Goal: Communication & Community: Participate in discussion

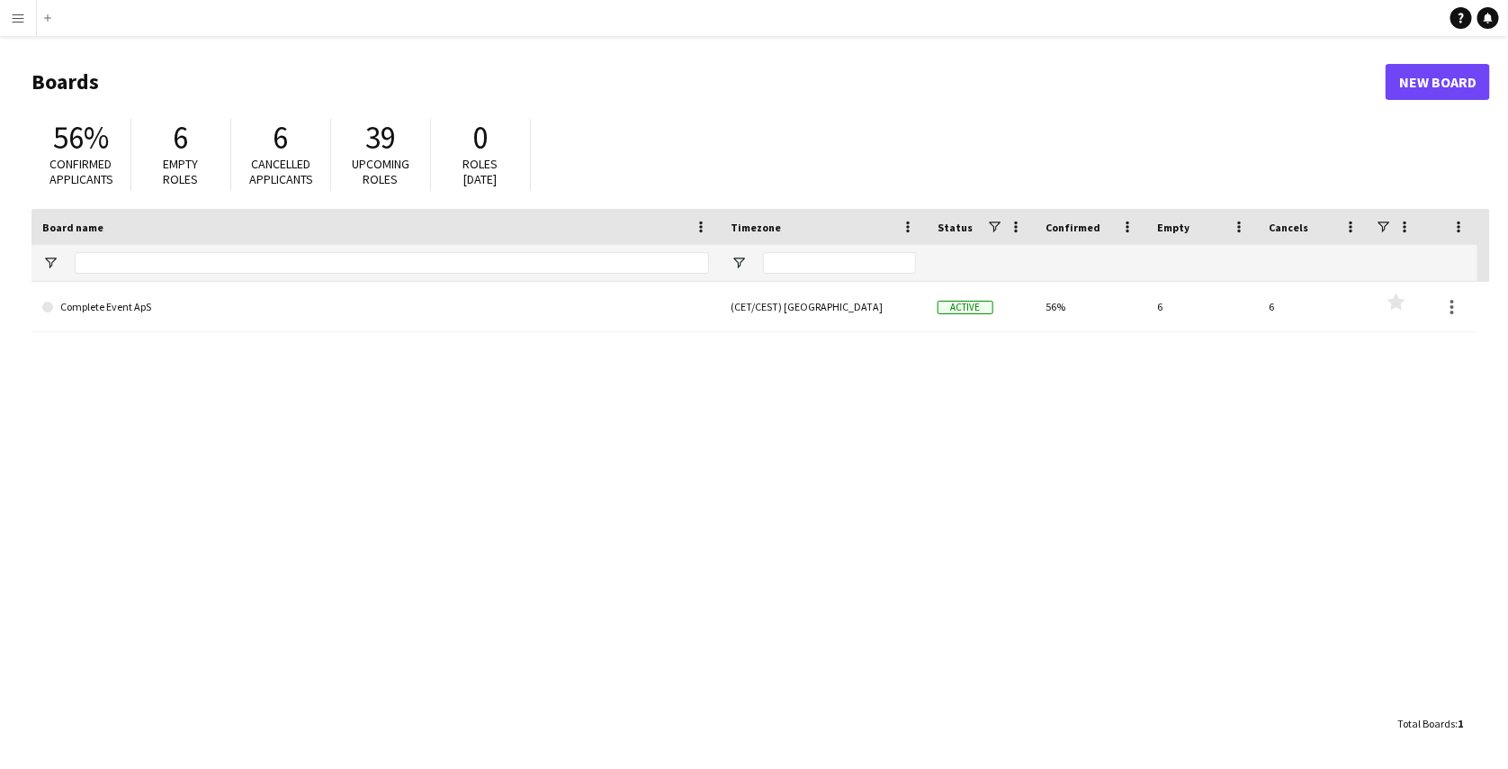
click at [12, 16] on app-icon "Menu" at bounding box center [18, 18] width 14 height 14
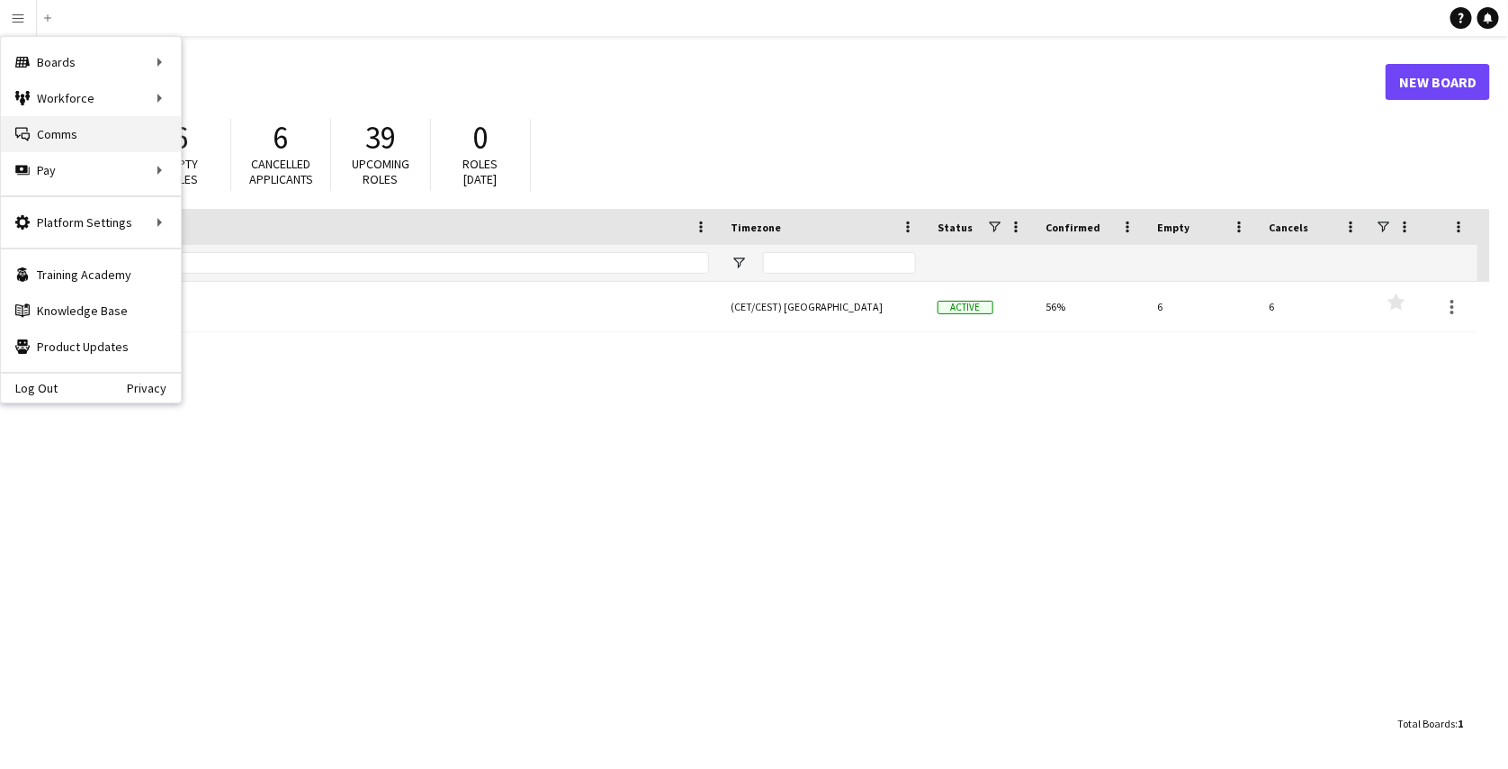
click at [105, 125] on link "Comms Comms" at bounding box center [91, 134] width 180 height 36
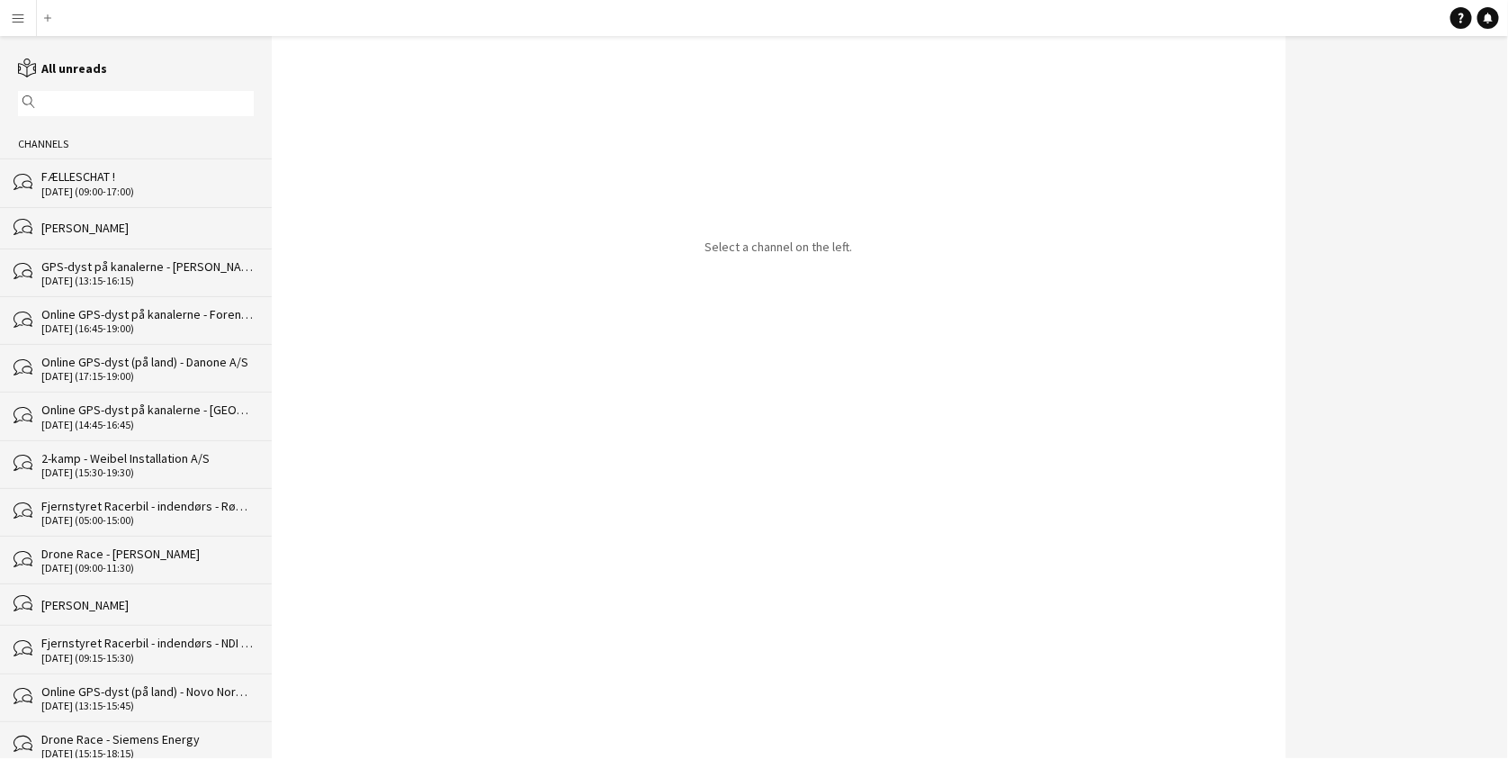
click at [105, 177] on div "FÆLLESCHAT !" at bounding box center [147, 176] width 212 height 16
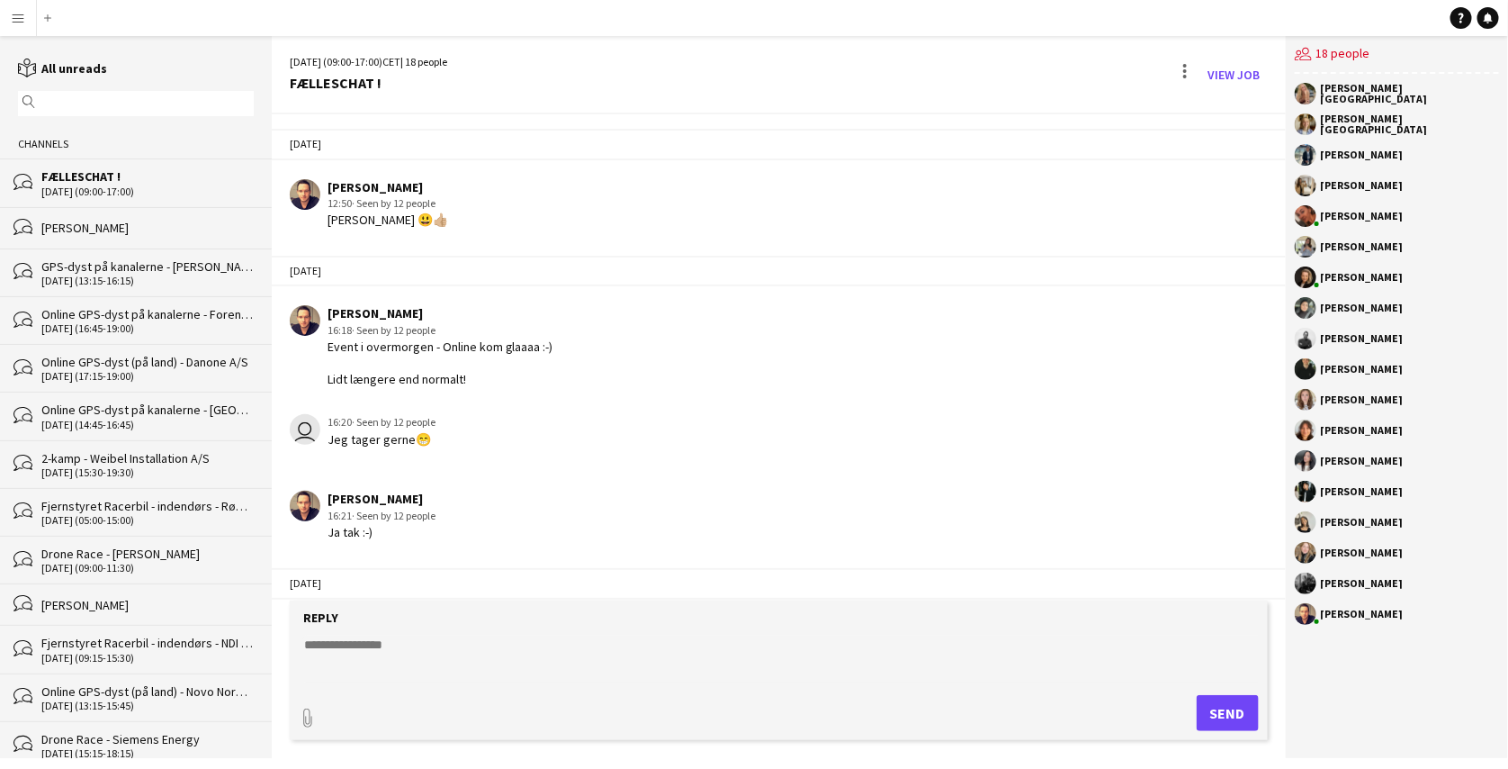
scroll to position [2834, 0]
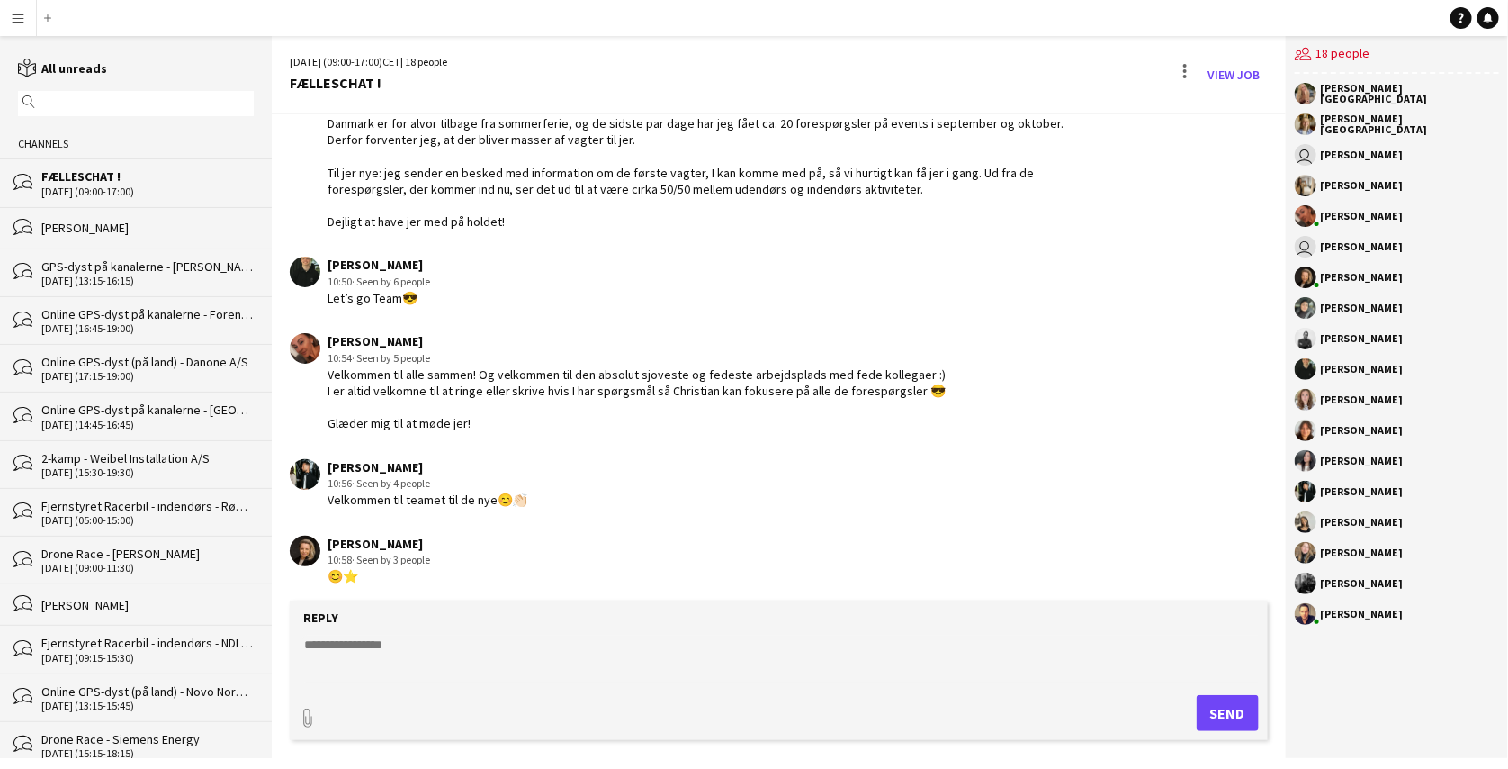
click at [1308, 156] on app-user-avatar "user" at bounding box center [1306, 155] width 22 height 22
click at [1333, 152] on div "[PERSON_NAME]" at bounding box center [1362, 154] width 83 height 11
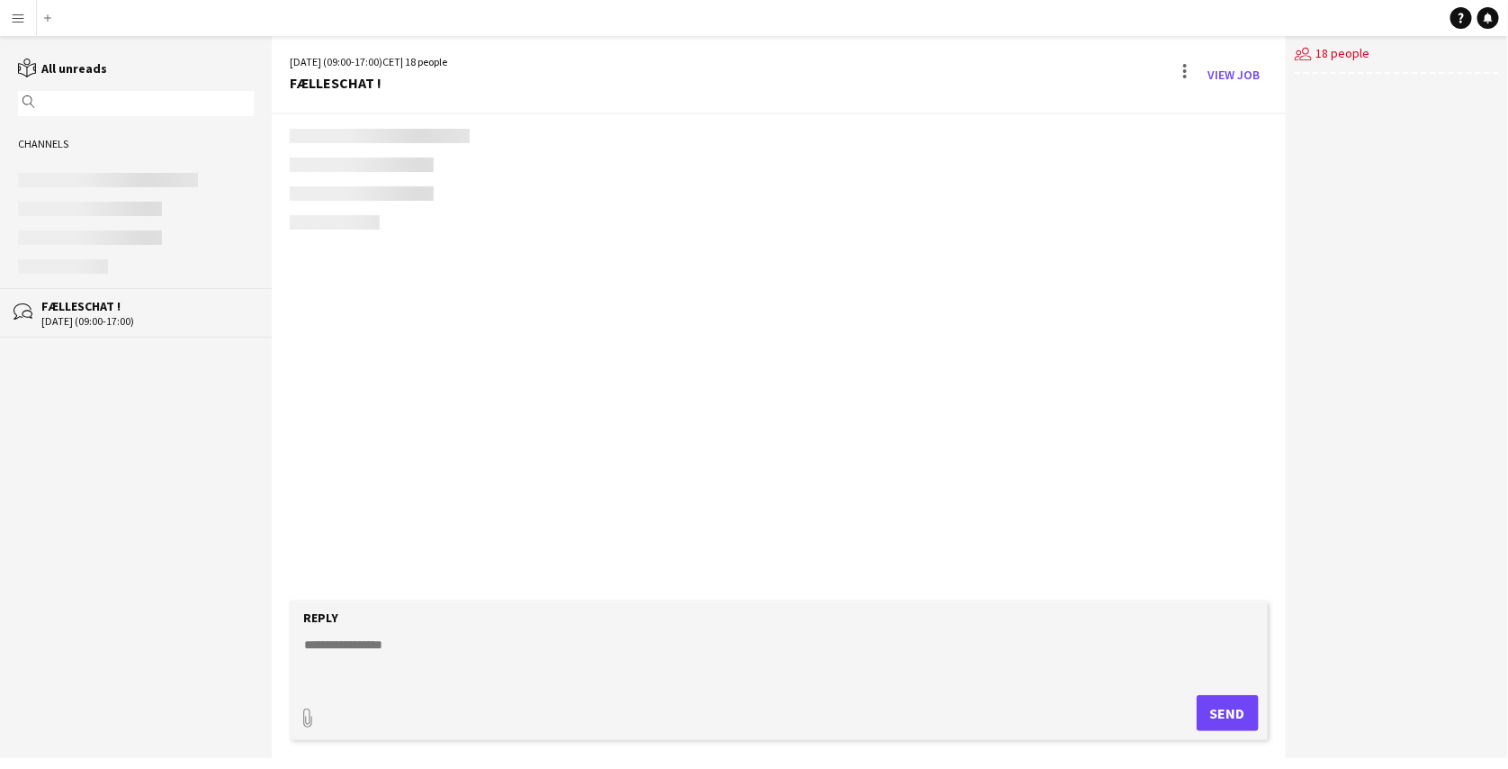
scroll to position [2834, 0]
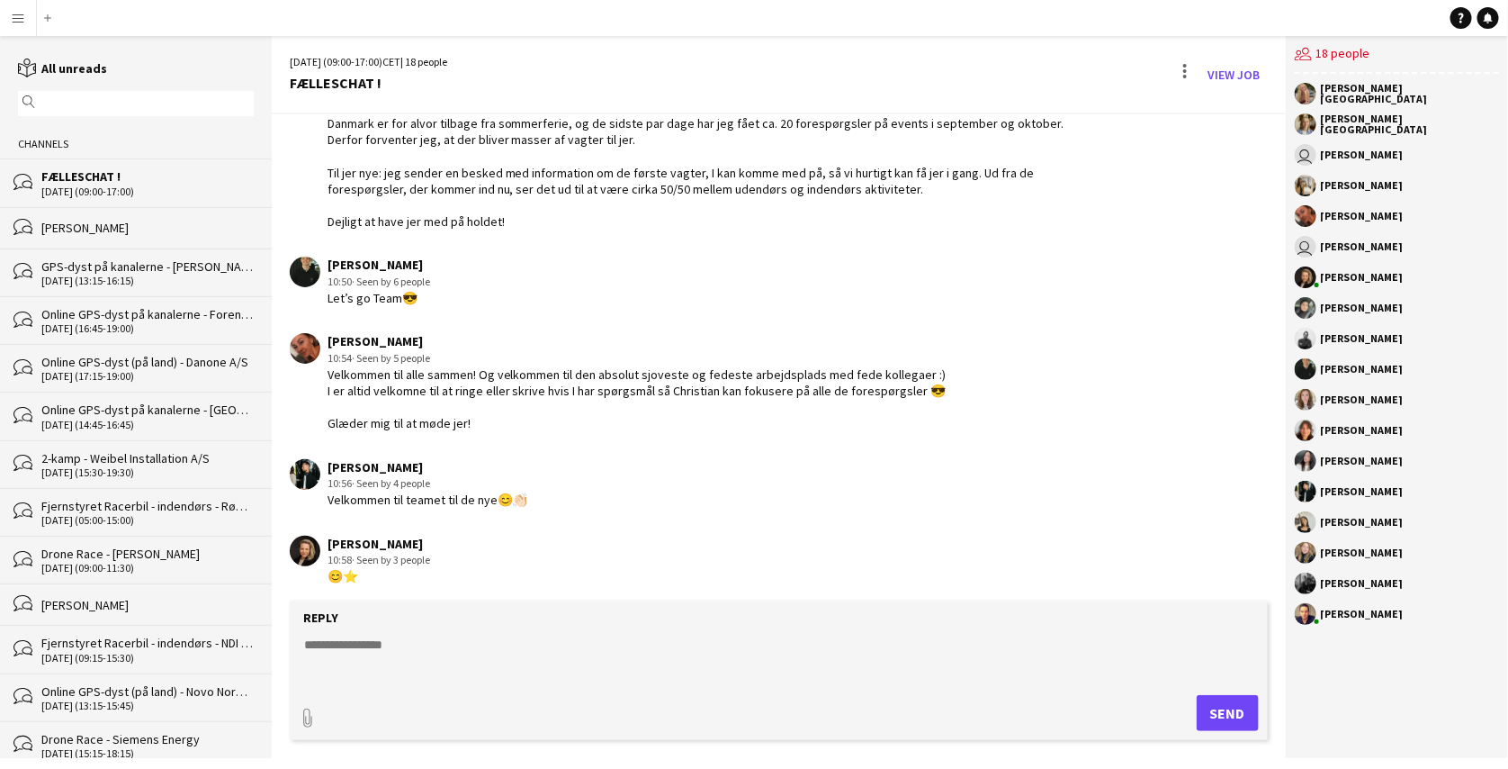
drag, startPoint x: 395, startPoint y: 85, endPoint x: 289, endPoint y: 84, distance: 106.2
click at [290, 84] on div "FÆLLESCHAT !" at bounding box center [368, 83] width 157 height 16
copy div "FÆLLESCHAT !"
click at [376, 59] on div "[DATE] (09:00-17:00) CET | 18 people" at bounding box center [368, 62] width 157 height 16
click at [1219, 66] on link "View Job" at bounding box center [1234, 74] width 67 height 29
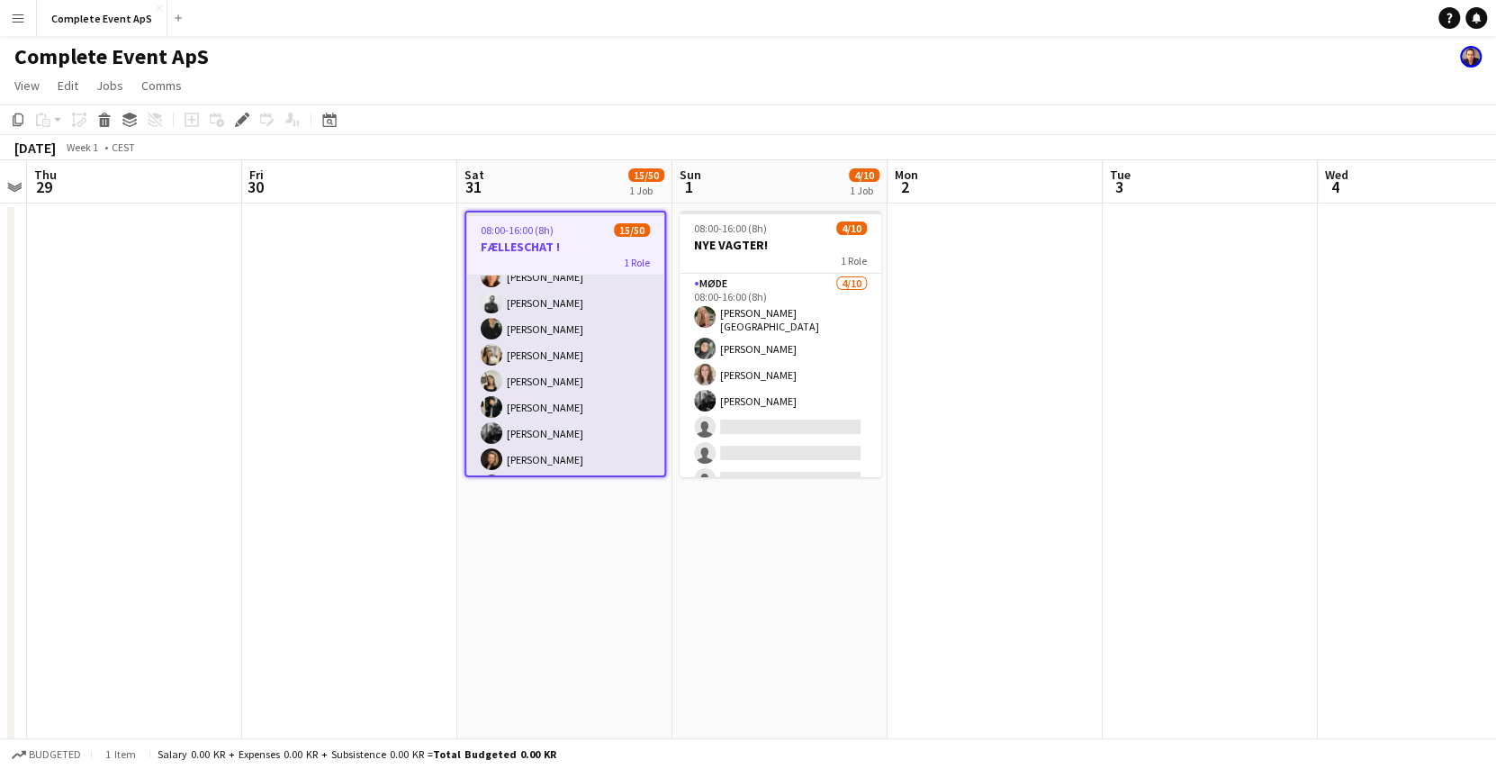
scroll to position [153, 0]
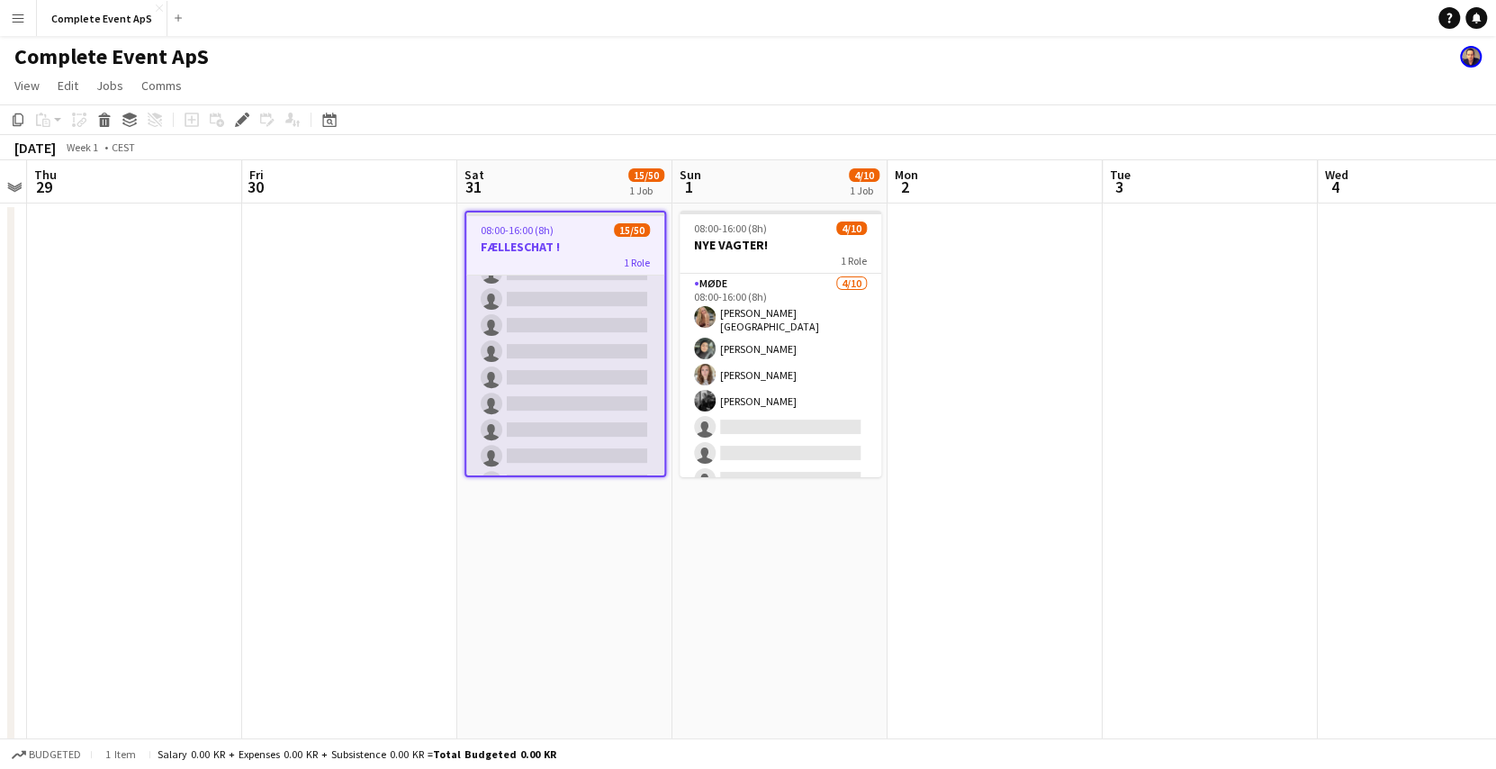
click at [612, 421] on app-card-role "Møde 15/50 08:00-16:00 (8h) [PERSON_NAME] [PERSON_NAME]-[PERSON_NAME] [PERSON_N…" at bounding box center [565, 476] width 198 height 1351
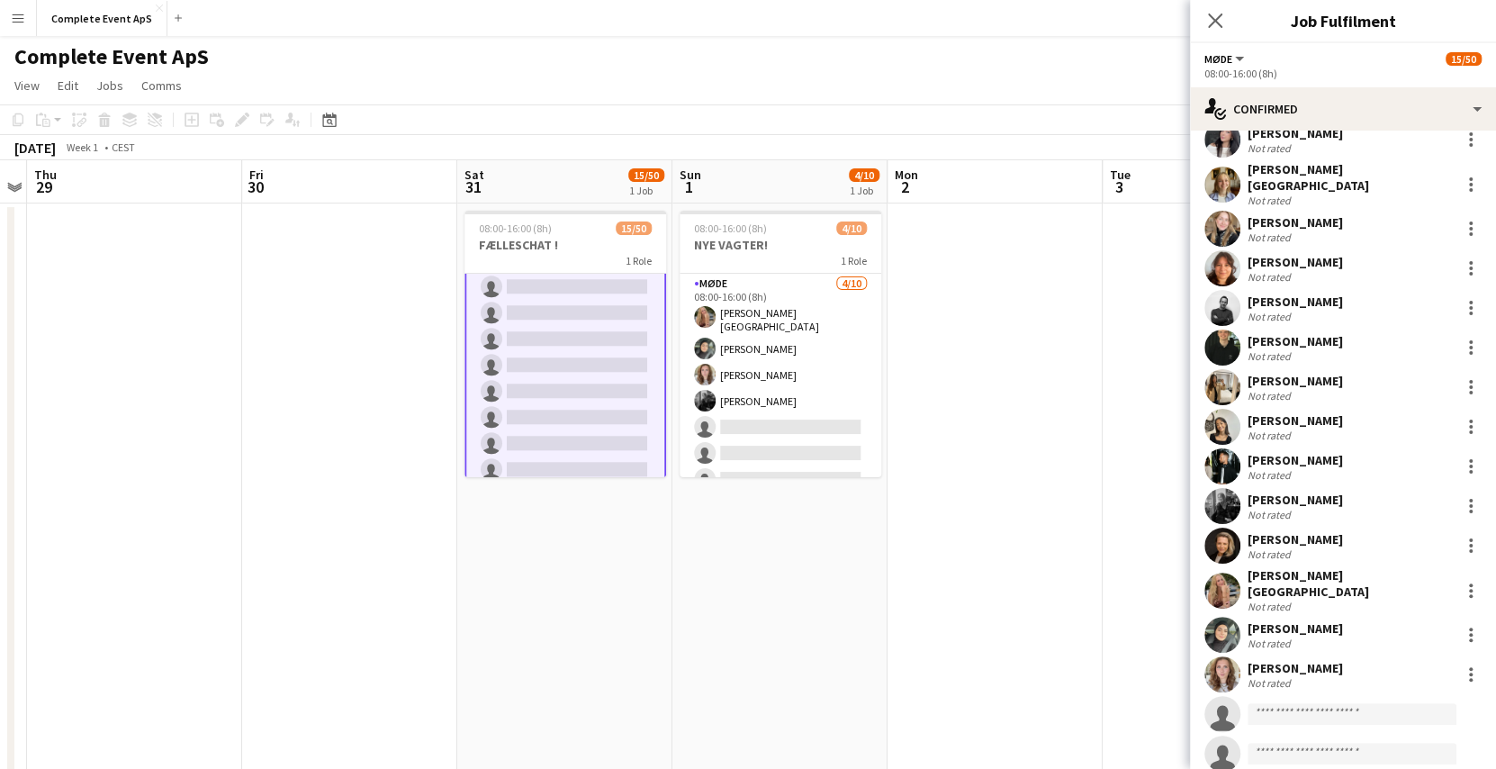
scroll to position [0, 0]
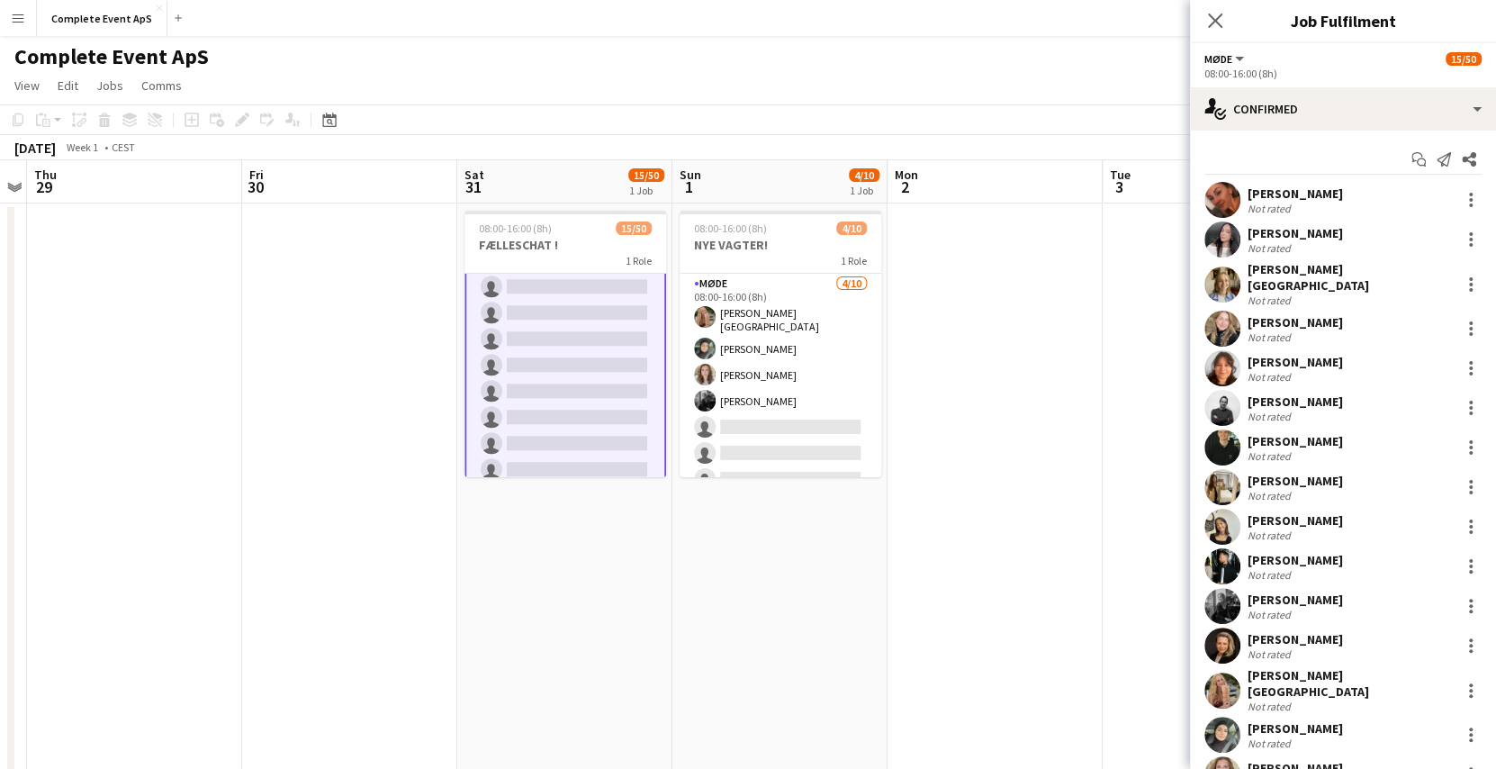
click at [1147, 76] on app-page-menu "View Day view expanded Day view collapsed Month view Date picker Jump to [DATE]…" at bounding box center [748, 87] width 1496 height 34
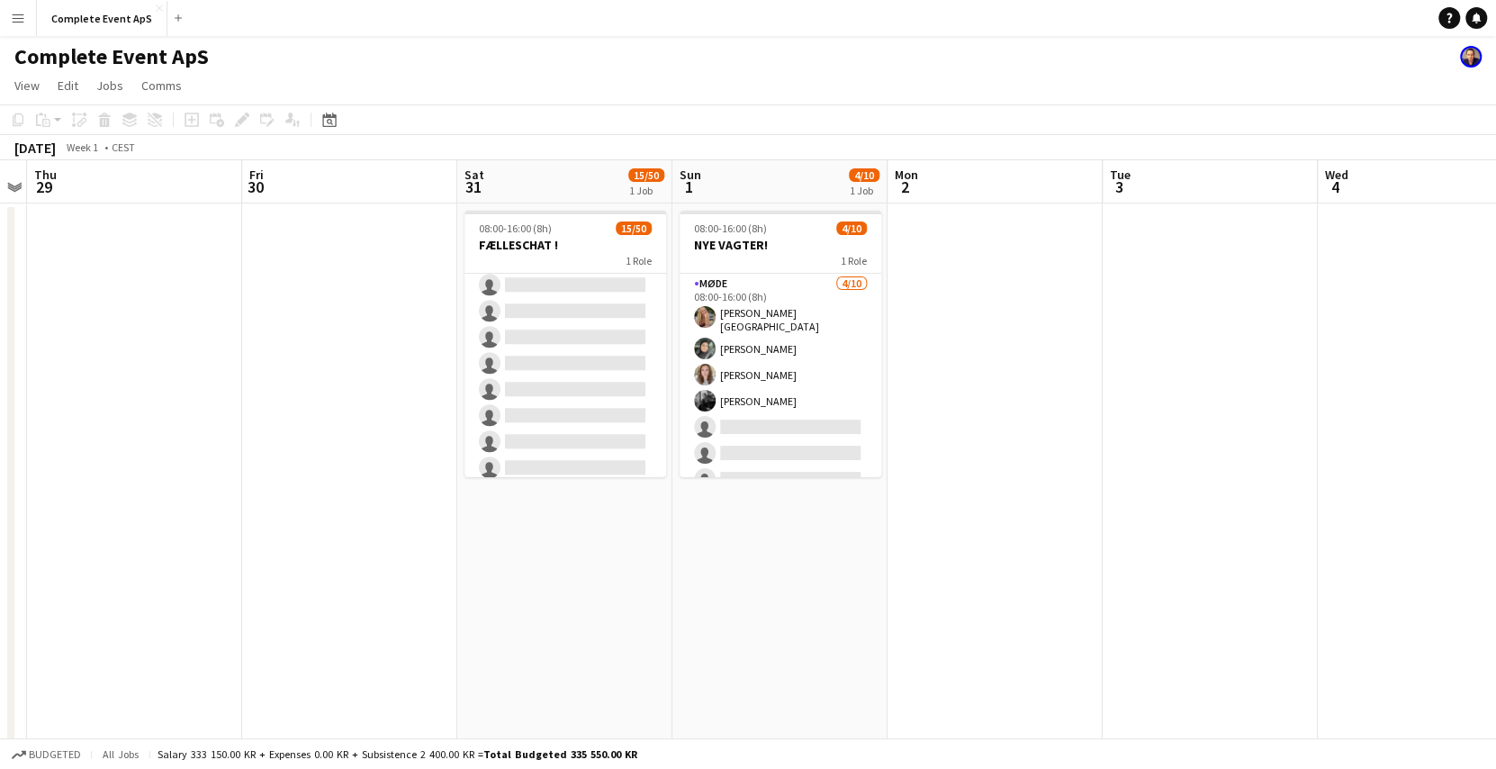
scroll to position [1136, 0]
click at [16, 18] on app-icon "Menu" at bounding box center [18, 18] width 14 height 14
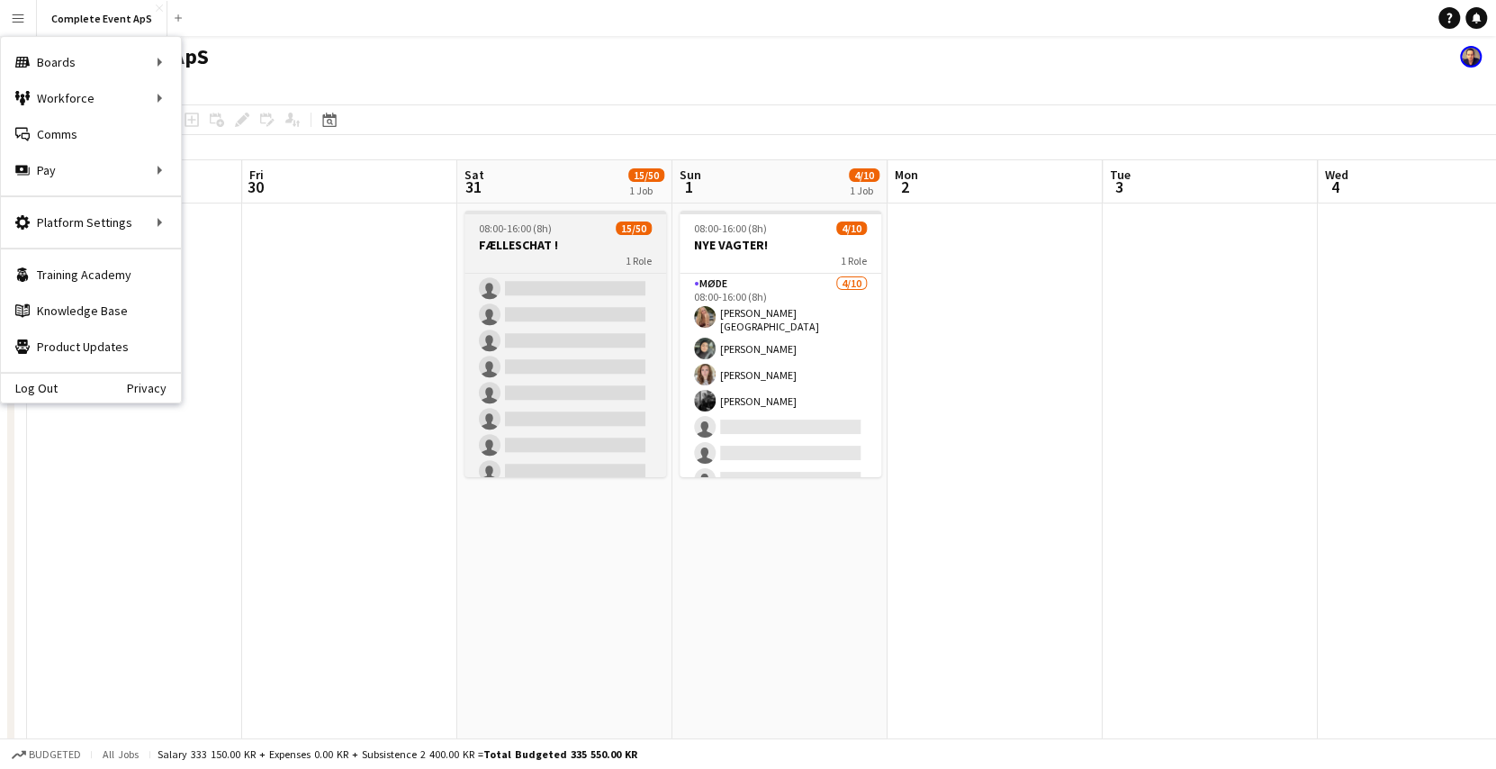
click at [558, 221] on div "08:00-16:00 (8h) 15/50" at bounding box center [565, 227] width 202 height 13
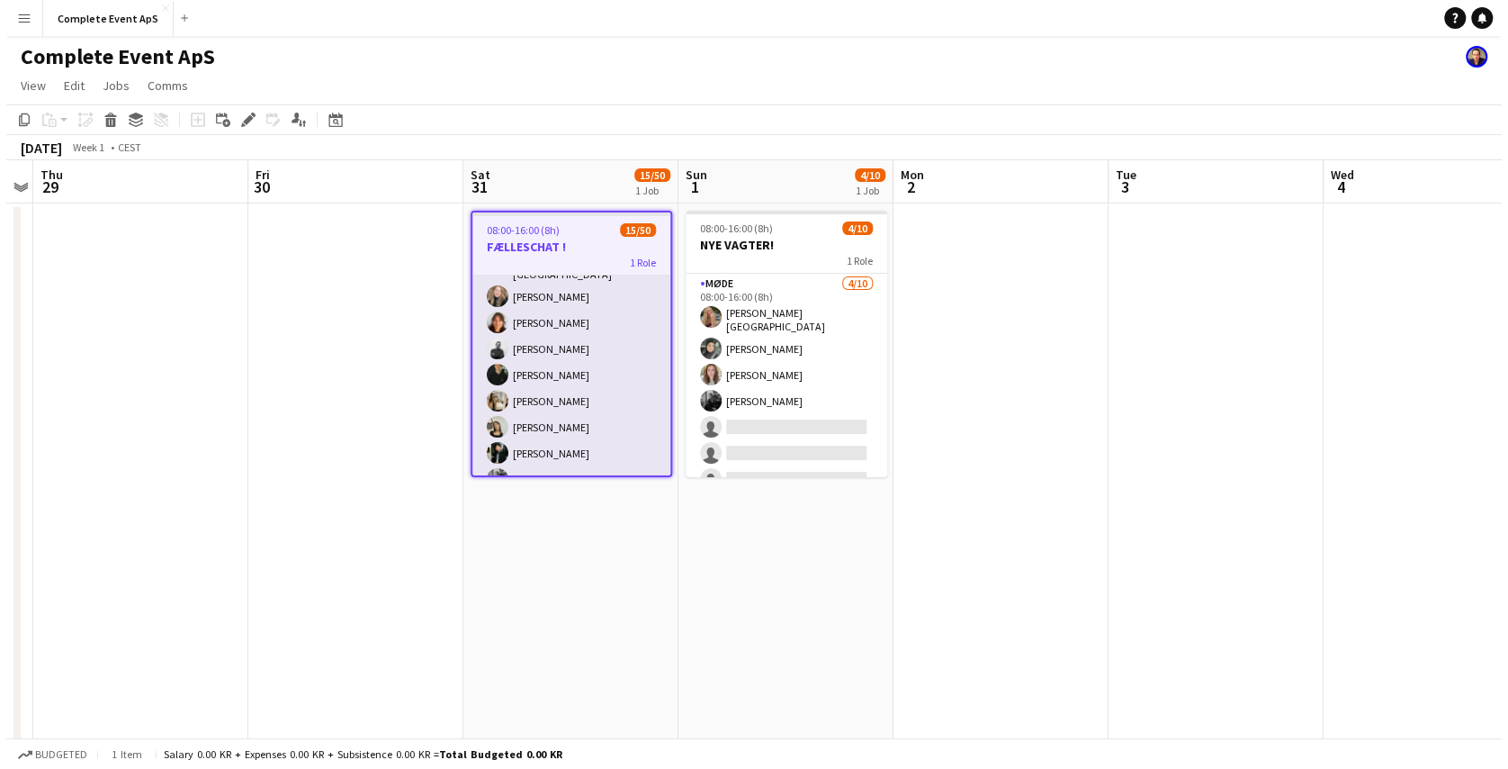
scroll to position [0, 0]
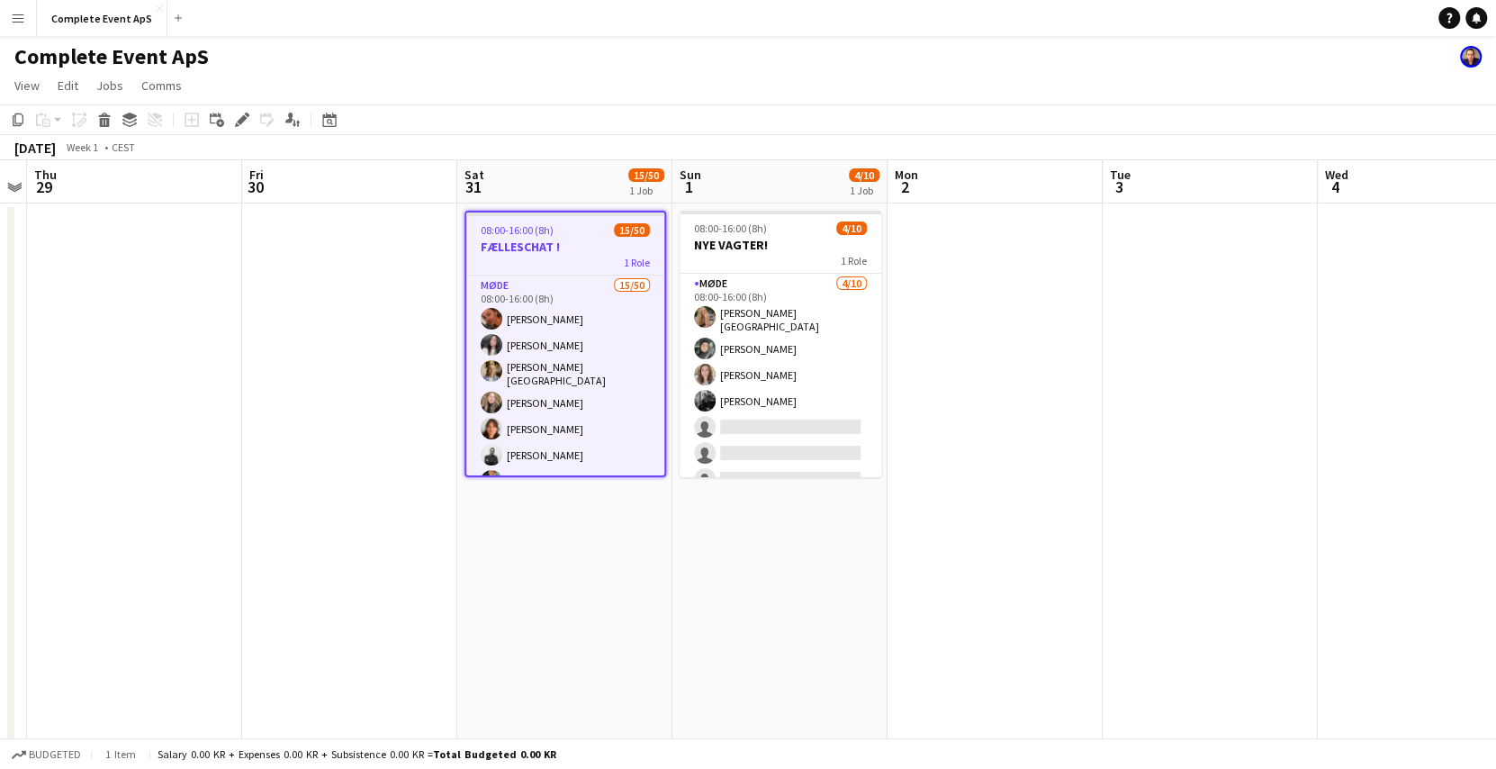
click at [15, 2] on button "Menu" at bounding box center [18, 18] width 36 height 36
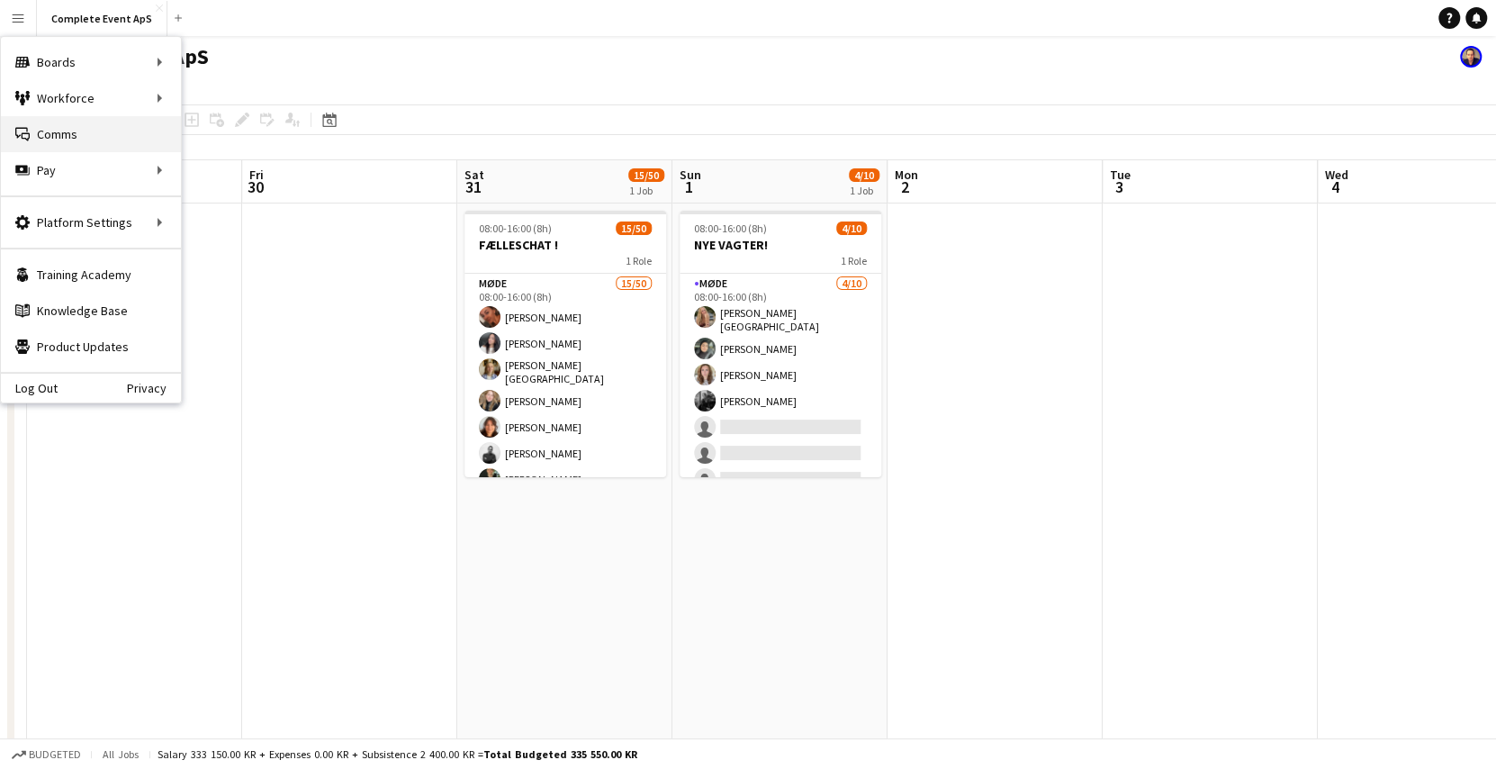
click at [78, 139] on link "Comms Comms" at bounding box center [91, 134] width 180 height 36
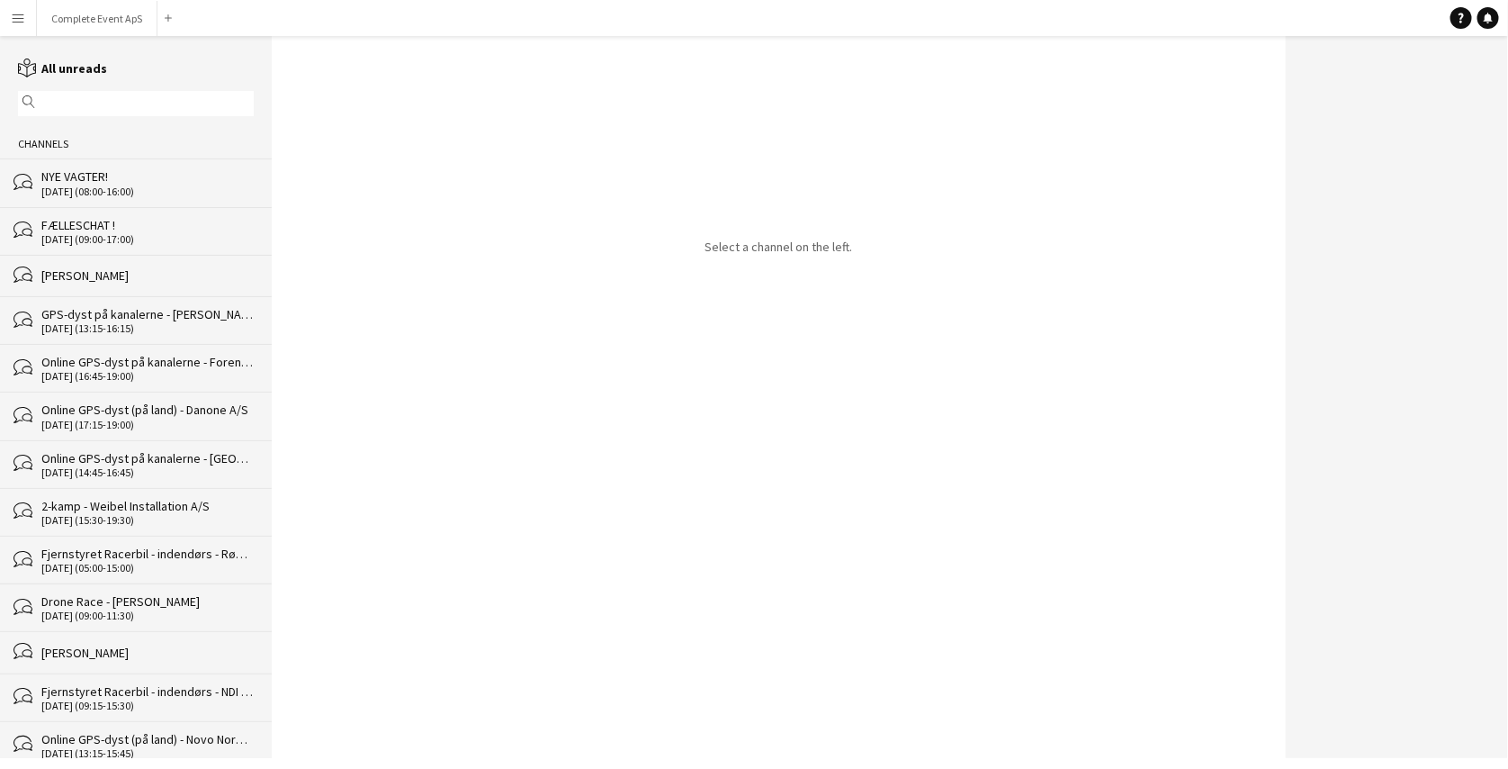
click at [152, 220] on div "FÆLLESCHAT !" at bounding box center [147, 225] width 212 height 16
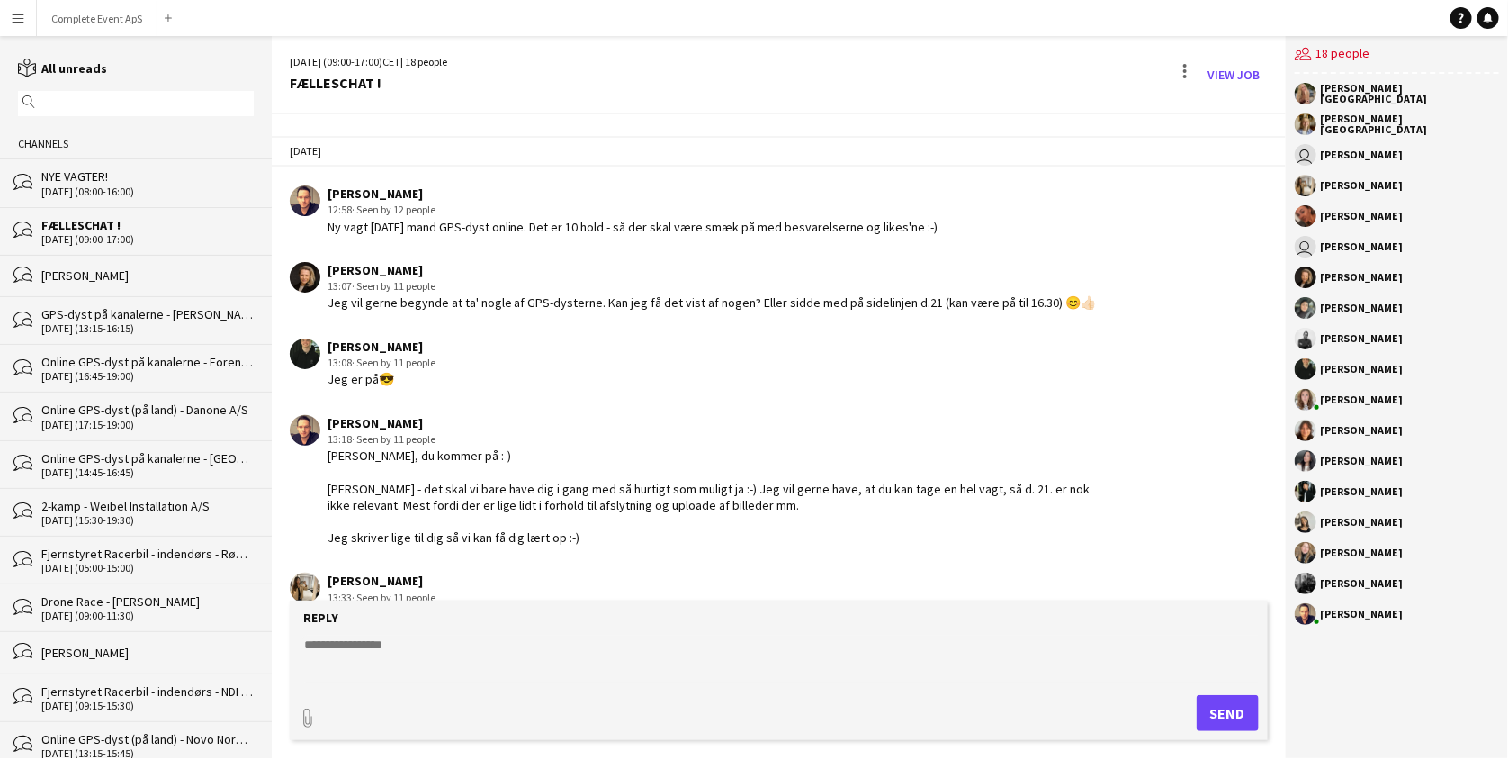
scroll to position [1750, 0]
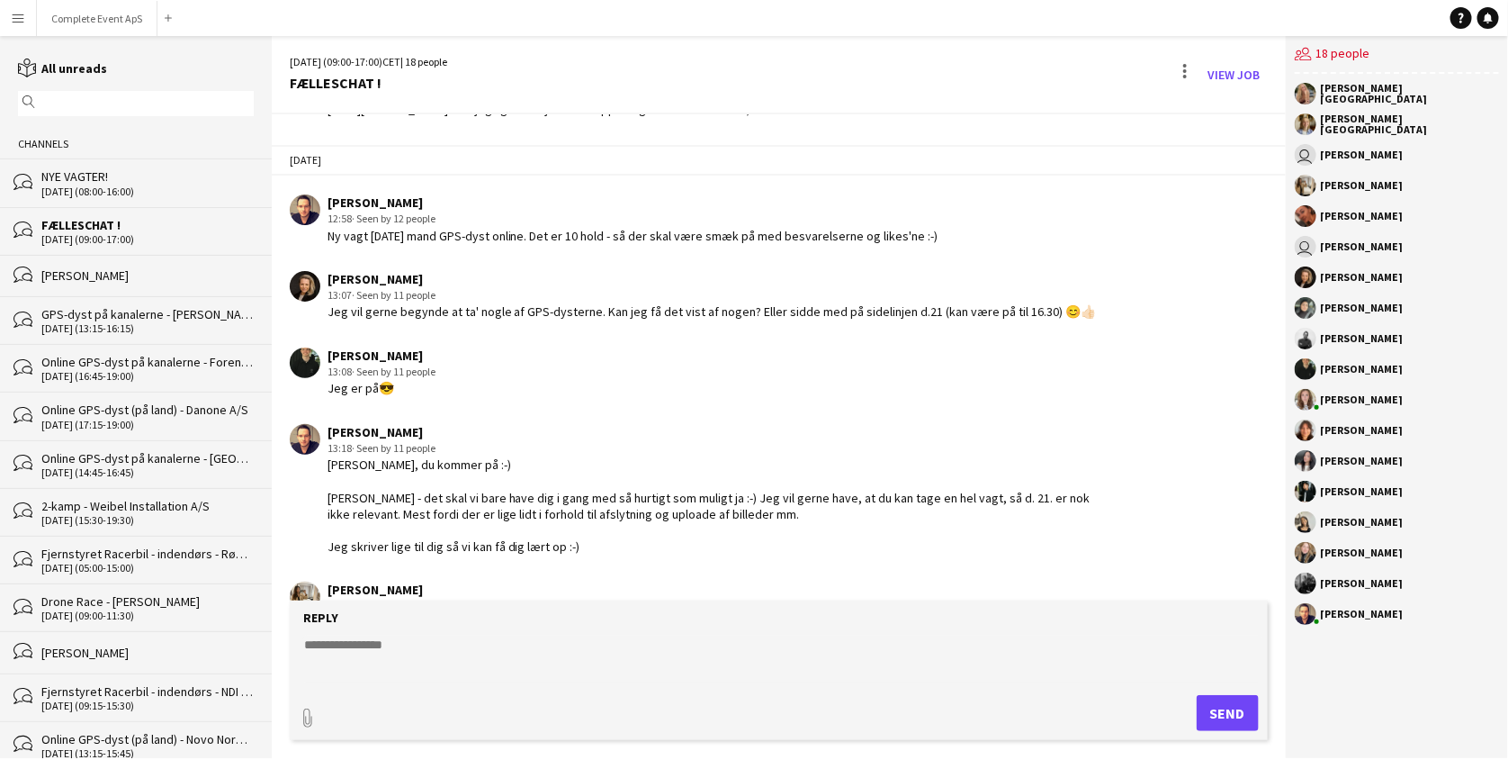
click at [515, 230] on div "Ny vagt [DATE] mand GPS-dyst online. Det er 10 hold - så der skal være smæk på …" at bounding box center [633, 236] width 611 height 16
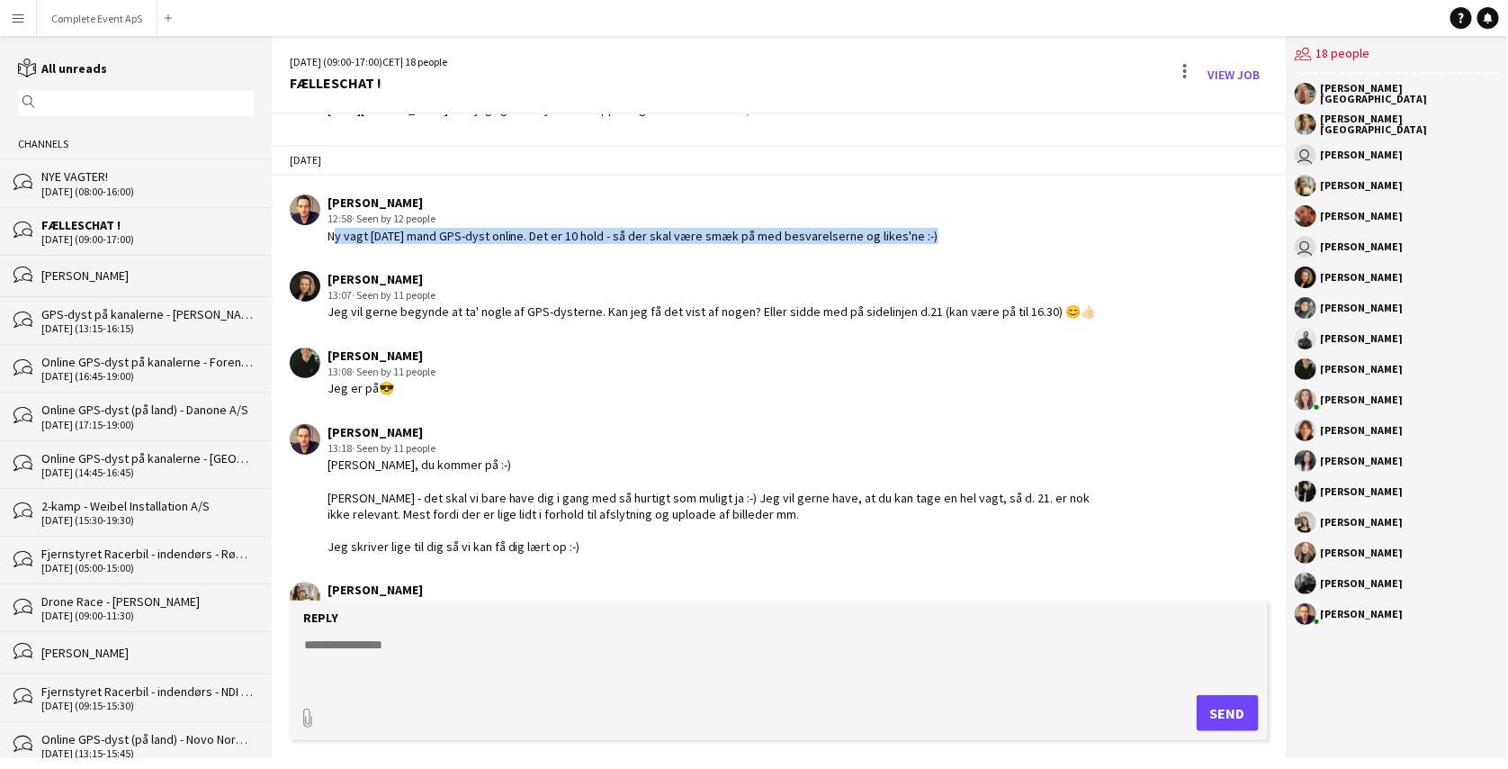
click at [515, 230] on div "Ny vagt [DATE] mand GPS-dyst online. Det er 10 hold - så der skal være smæk på …" at bounding box center [633, 236] width 611 height 16
click at [503, 198] on div at bounding box center [503, 198] width 0 height 0
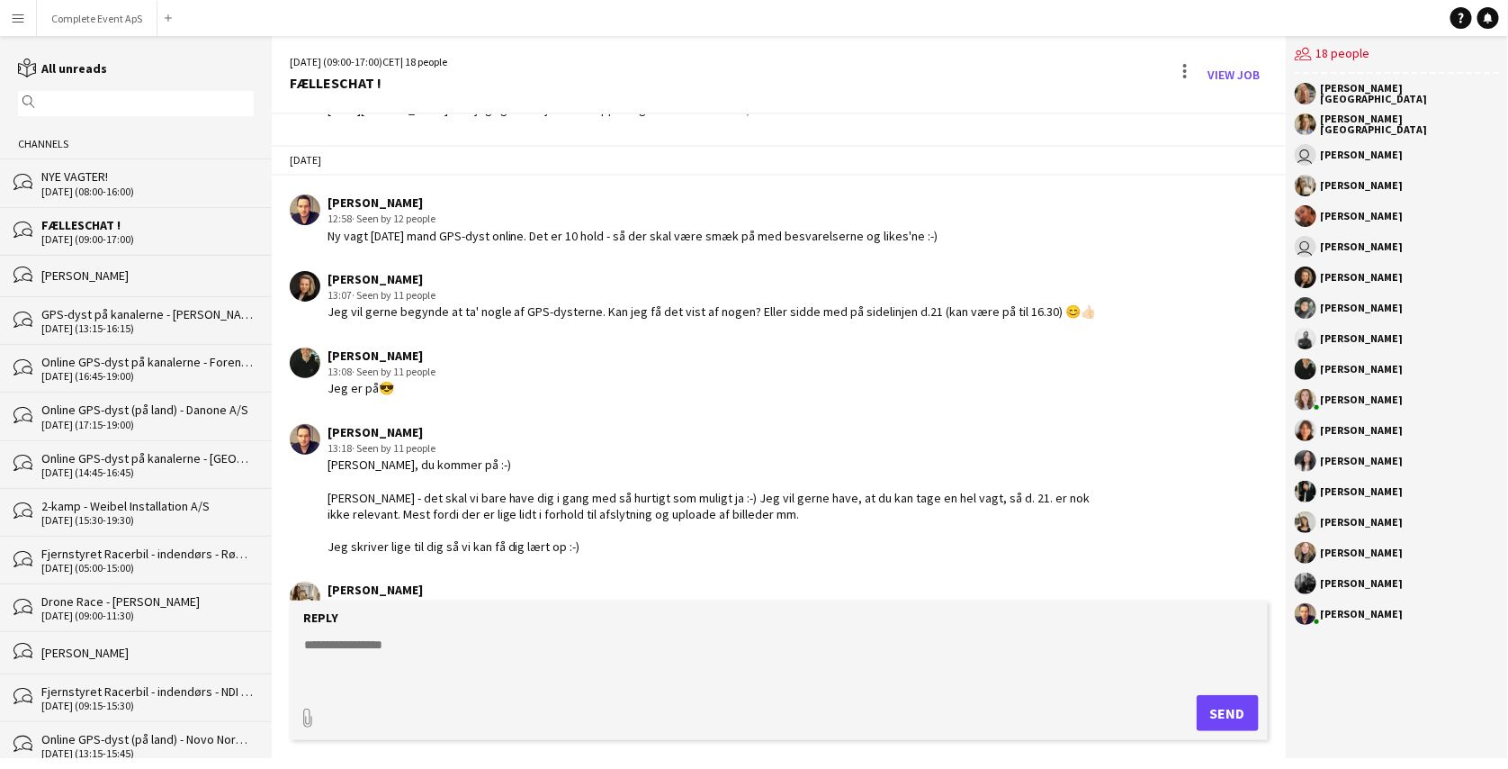
click at [429, 309] on div "Jeg vil gerne begynde at ta' nogle af GPS-dysterne. Kan jeg få det vist af noge…" at bounding box center [712, 311] width 769 height 16
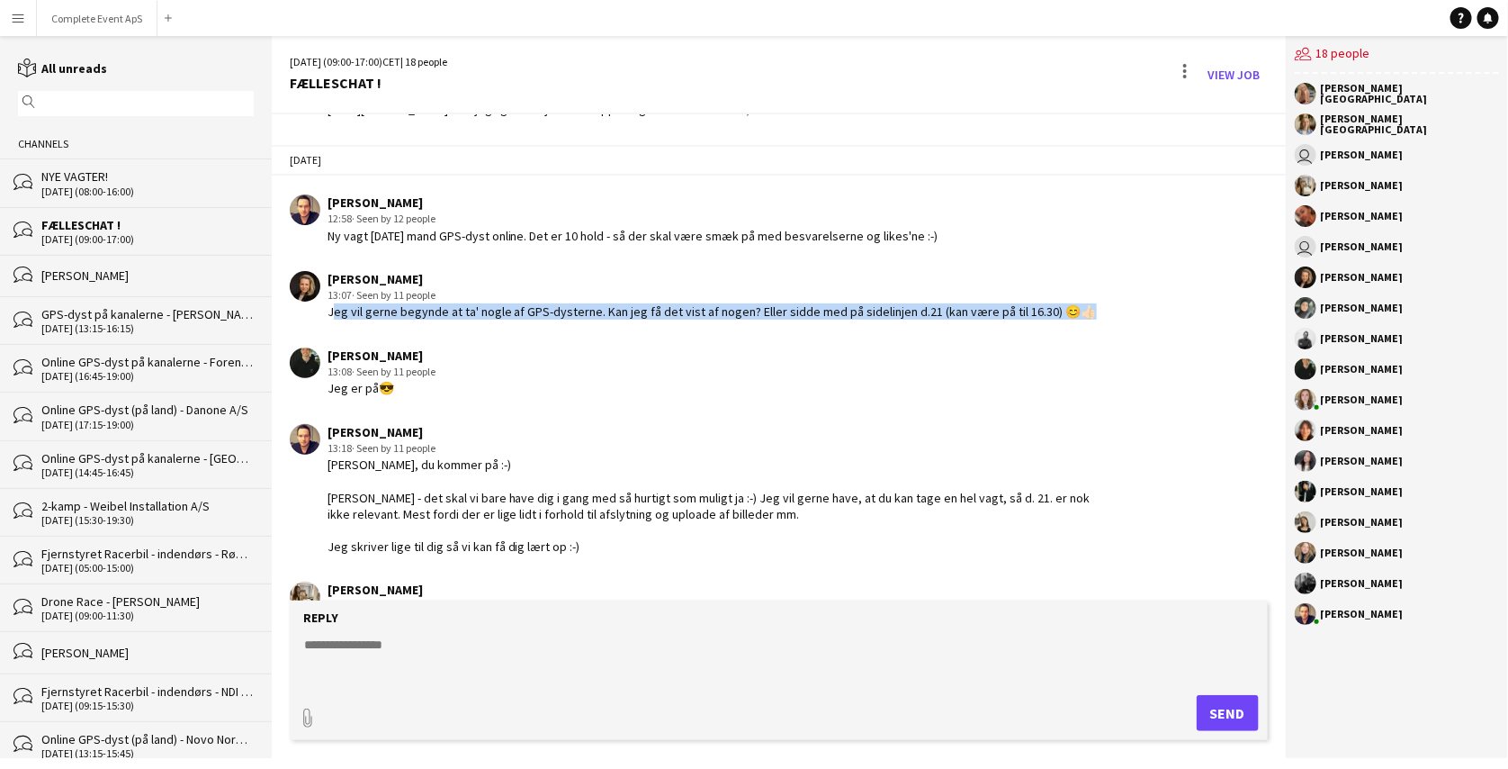
click at [429, 309] on div "Jeg vil gerne begynde at ta' nogle af GPS-dysterne. Kan jeg få det vist af noge…" at bounding box center [712, 311] width 769 height 16
click at [418, 316] on div at bounding box center [418, 316] width 0 height 0
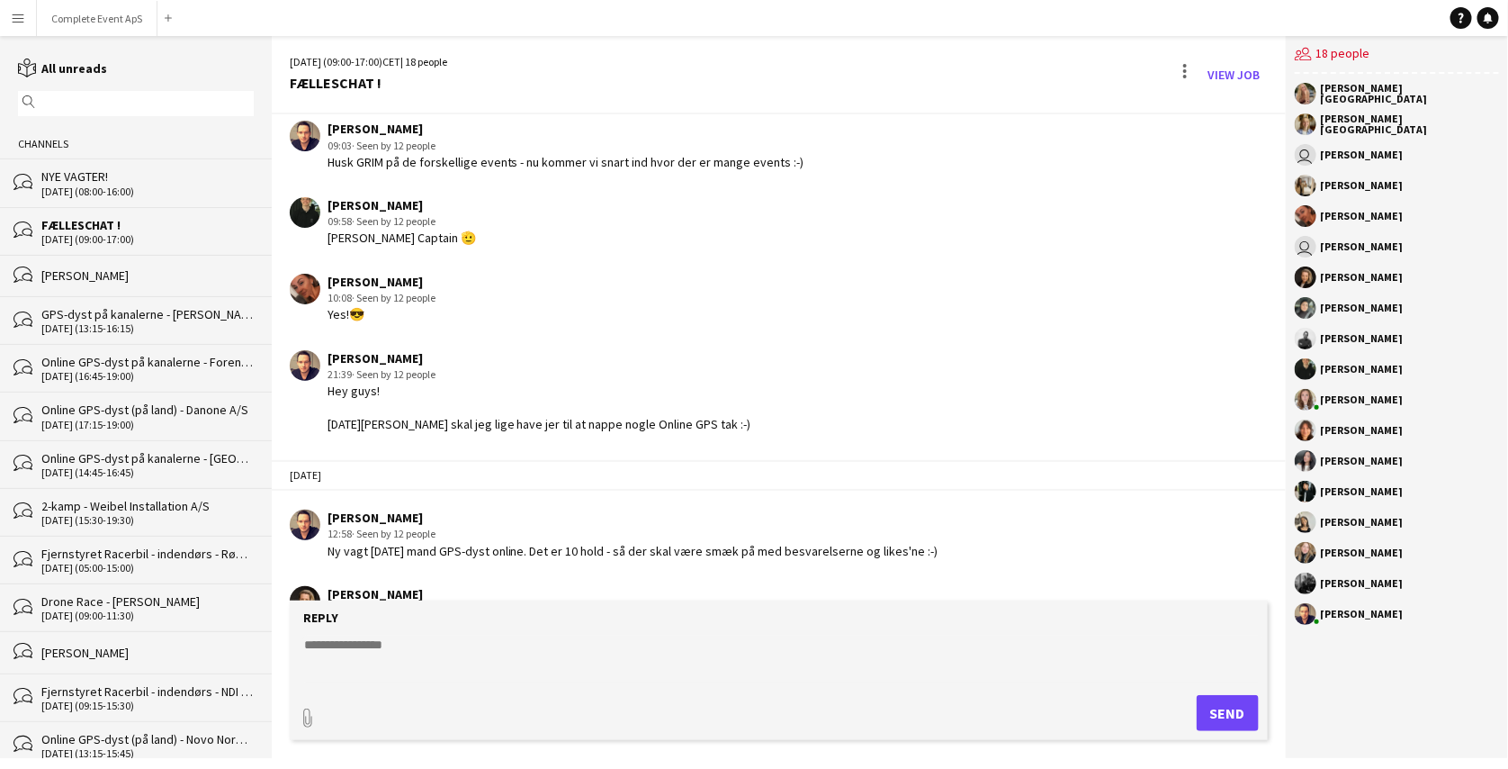
scroll to position [1431, 0]
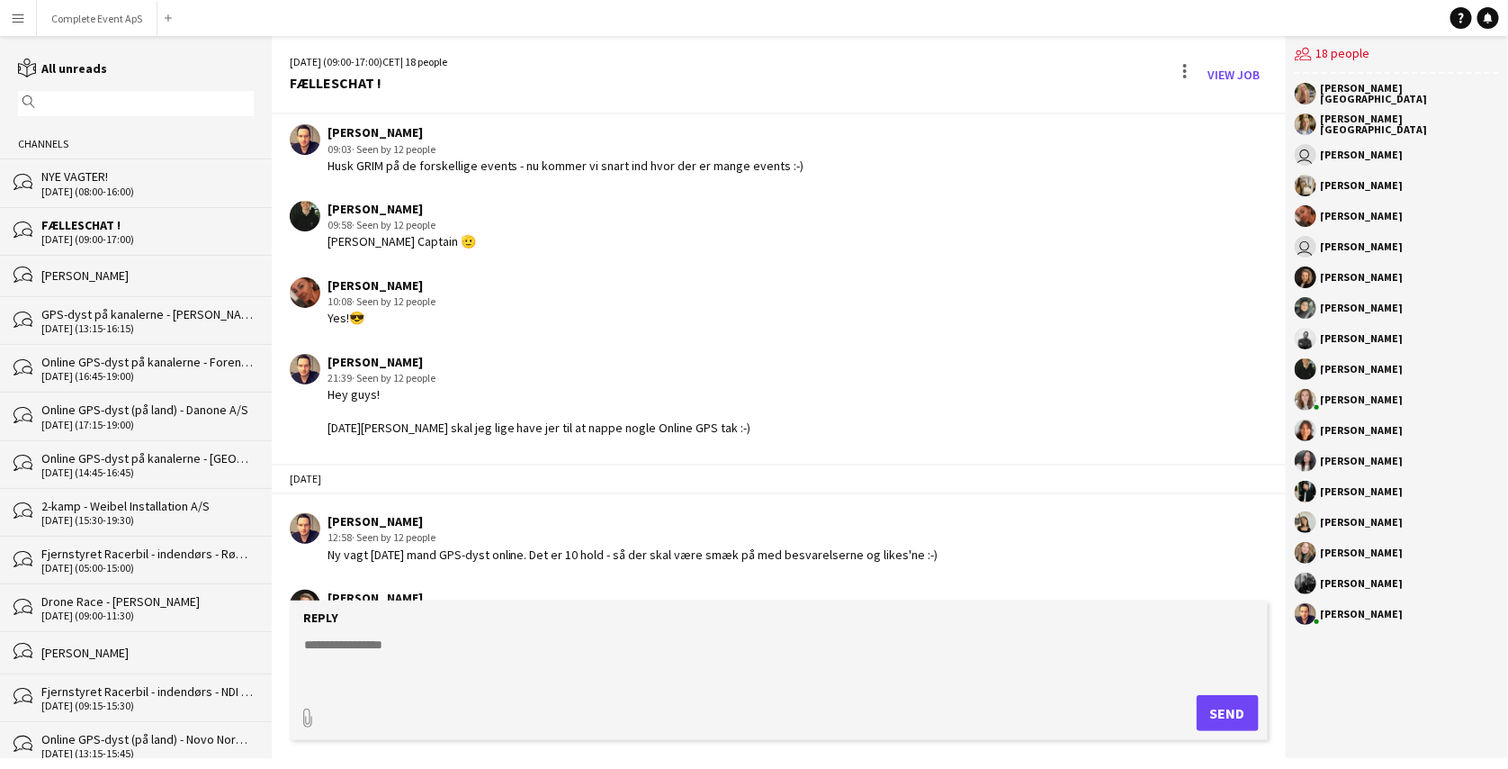
click at [432, 651] on textarea at bounding box center [782, 658] width 960 height 47
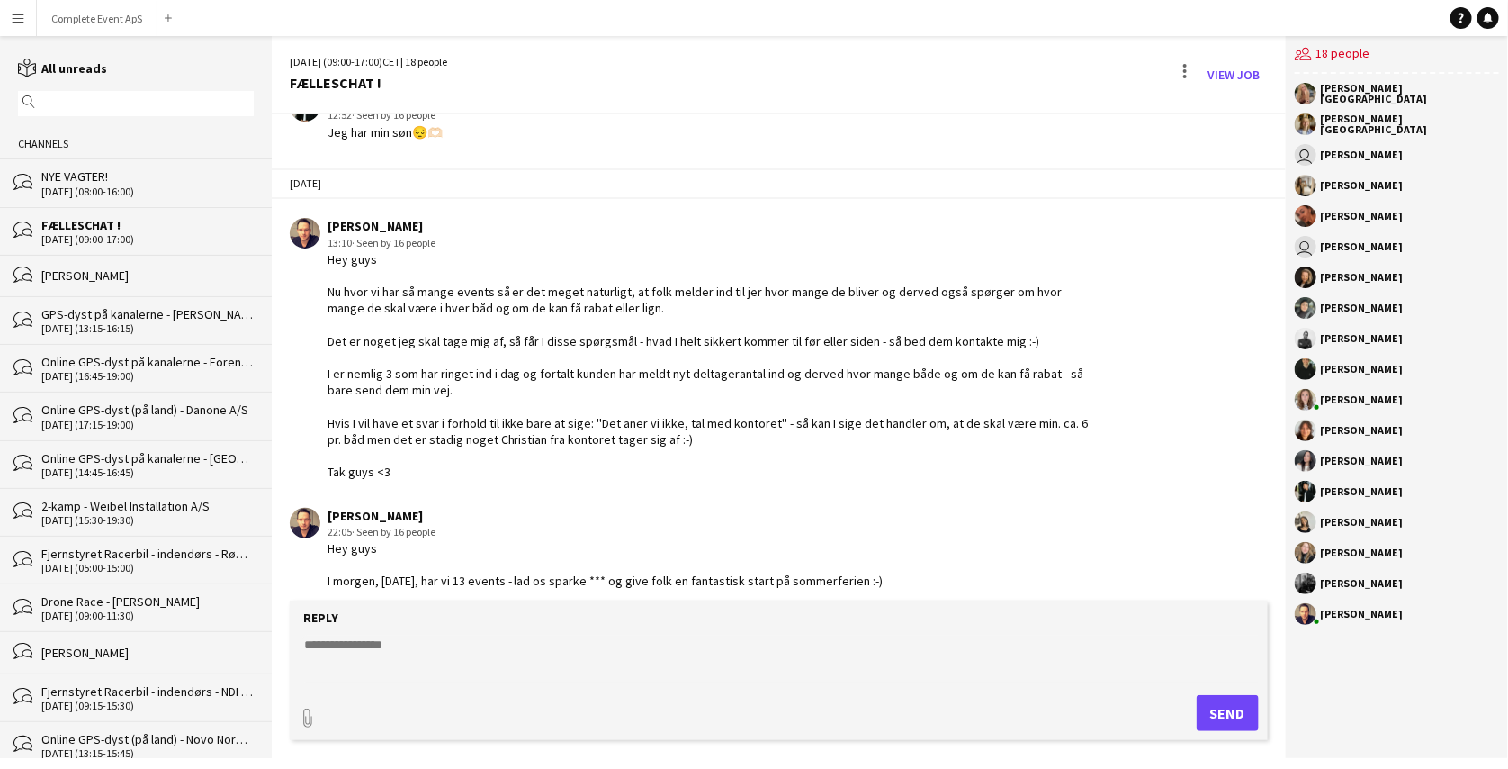
scroll to position [241, 0]
drag, startPoint x: 399, startPoint y: 463, endPoint x: 328, endPoint y: 260, distance: 215.5
click at [328, 260] on div "Hey guys Nu hvor vi har så mange events så er det meget naturligt, at folk meld…" at bounding box center [715, 364] width 774 height 229
click at [347, 256] on div "Hey guys Nu hvor vi har så mange events så er det meget naturligt, at folk meld…" at bounding box center [715, 364] width 774 height 229
drag, startPoint x: 393, startPoint y: 463, endPoint x: 325, endPoint y: 261, distance: 212.9
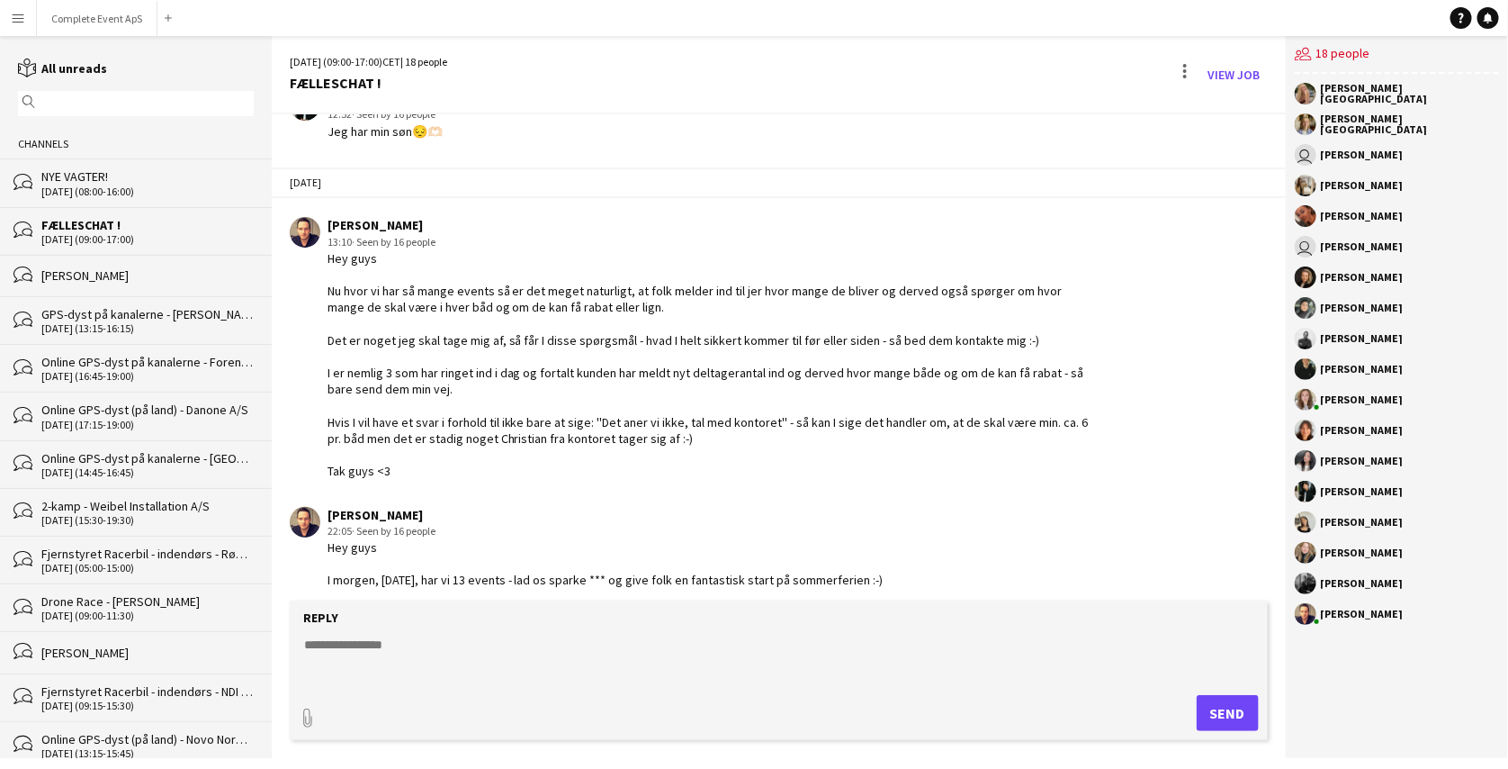
click at [325, 261] on div "[PERSON_NAME] 13:10 · Seen by 16 people Hey guys Nu hvor vi har så mange events…" at bounding box center [696, 348] width 812 height 262
click at [707, 654] on textarea at bounding box center [782, 658] width 960 height 47
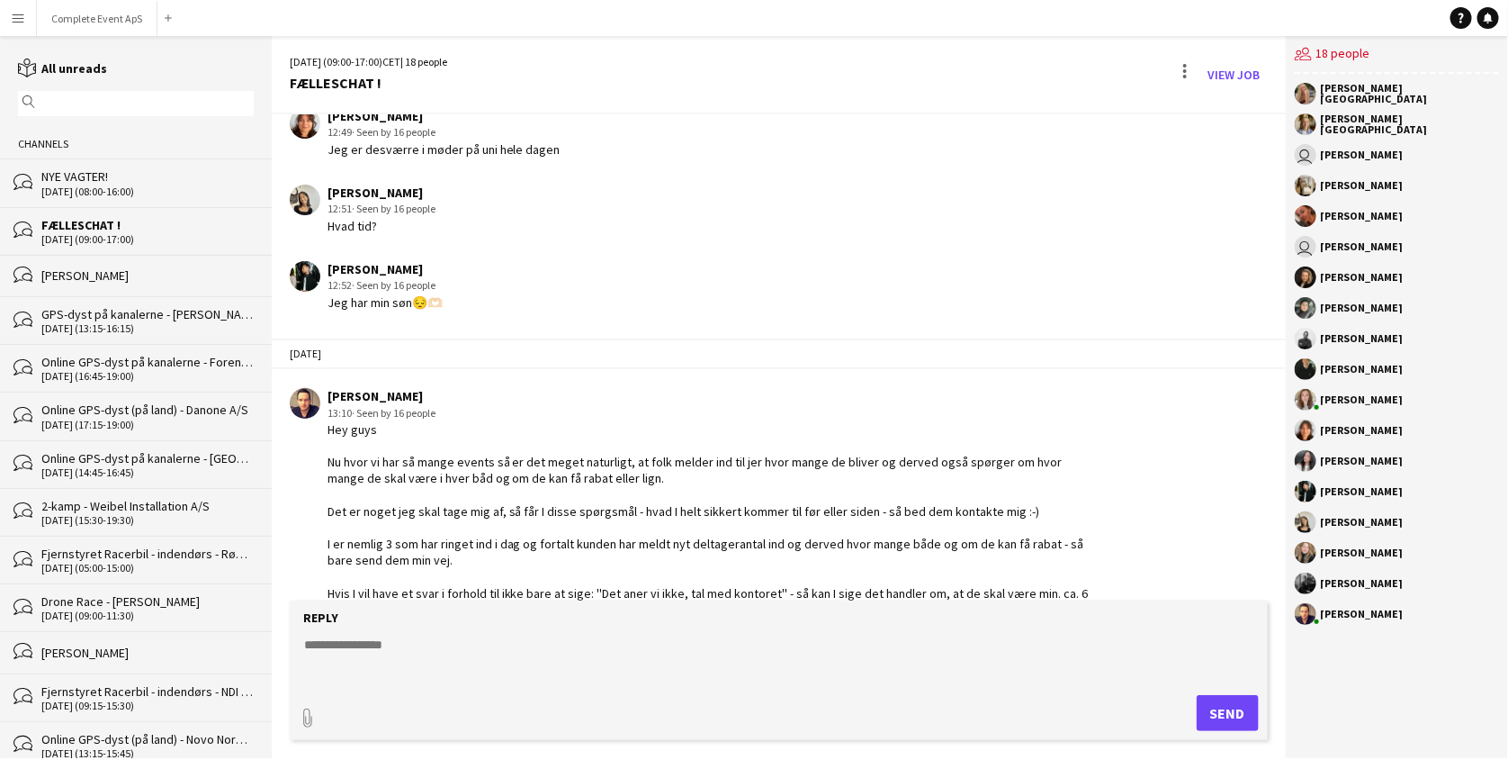
scroll to position [3883, 0]
